Goal: Transaction & Acquisition: Purchase product/service

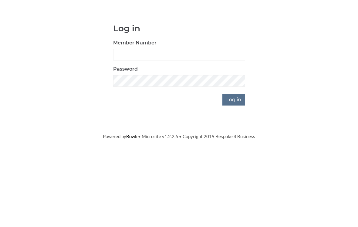
scroll to position [46, 0]
type input "0196"
click at [234, 139] on input "Log in" at bounding box center [234, 145] width 23 height 12
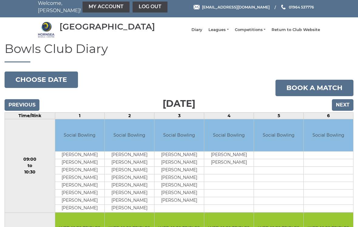
scroll to position [3, 0]
click at [93, 6] on link "My Account" at bounding box center [106, 7] width 47 height 11
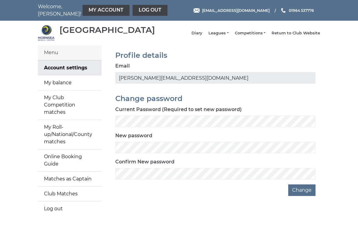
click at [82, 86] on link "My balance" at bounding box center [70, 82] width 64 height 15
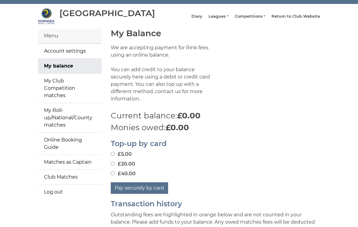
scroll to position [17, 0]
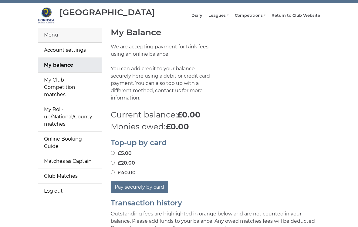
click at [115, 161] on input "£20.00" at bounding box center [113, 163] width 4 height 4
radio input "true"
click at [115, 150] on label "£5.00" at bounding box center [121, 153] width 21 height 7
click at [115, 151] on input "£5.00" at bounding box center [113, 153] width 4 height 4
radio input "true"
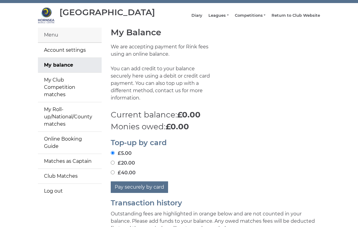
click at [155, 181] on button "Pay securely by card" at bounding box center [139, 187] width 57 height 12
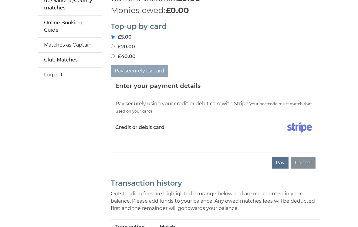
scroll to position [134, 0]
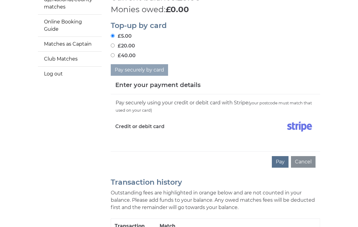
click at [190, 145] on div "Pay securely using your credit or debit card with Stripe (your postcode must ma…" at bounding box center [216, 122] width 210 height 57
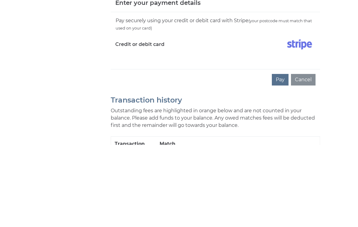
click at [280, 156] on button "Pay" at bounding box center [280, 162] width 17 height 12
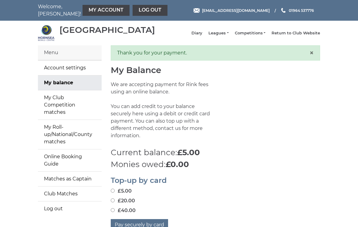
click at [224, 34] on link "Leagues" at bounding box center [219, 32] width 20 height 5
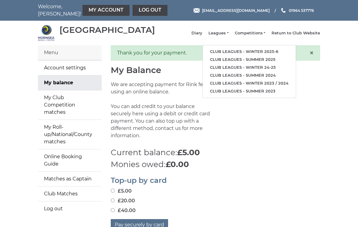
click at [243, 51] on link "Club leagues - Winter 2025-6" at bounding box center [249, 52] width 93 height 8
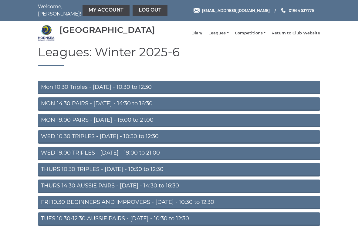
click at [167, 138] on link "WED 10.30 TRIPLES - [DATE] - 10:30 to 12:30" at bounding box center [179, 136] width 282 height 13
